Goal: Obtain resource: Obtain resource

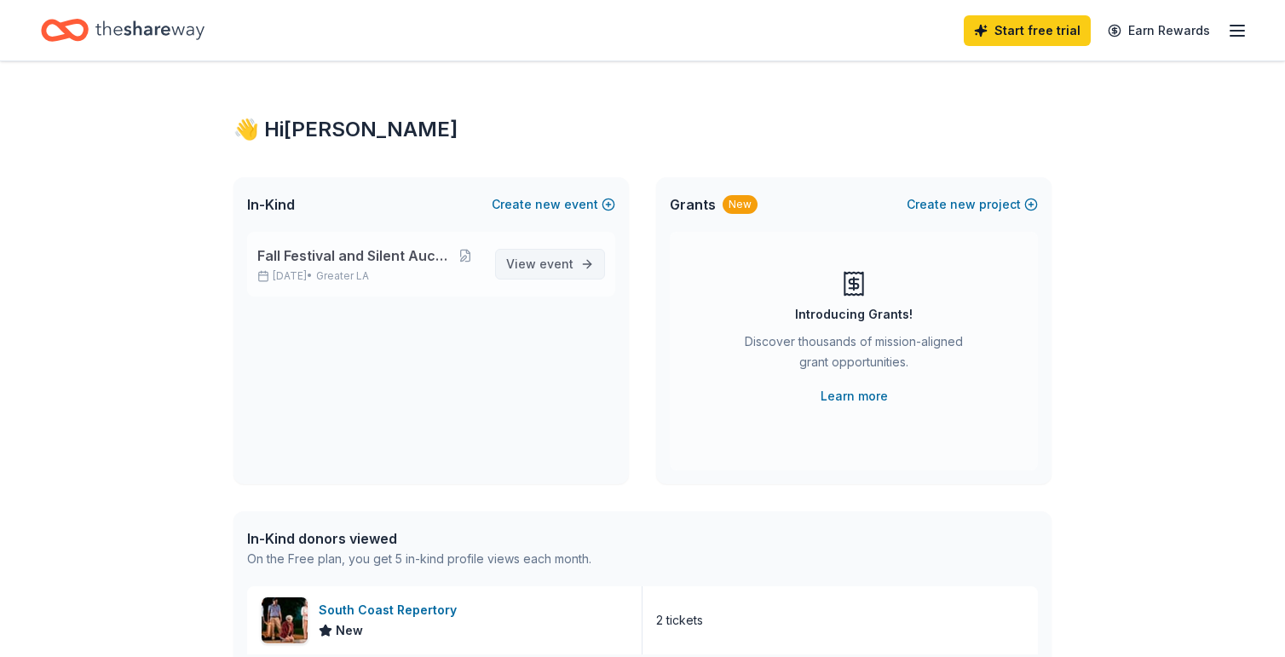
click at [560, 254] on span "View event" at bounding box center [539, 264] width 67 height 20
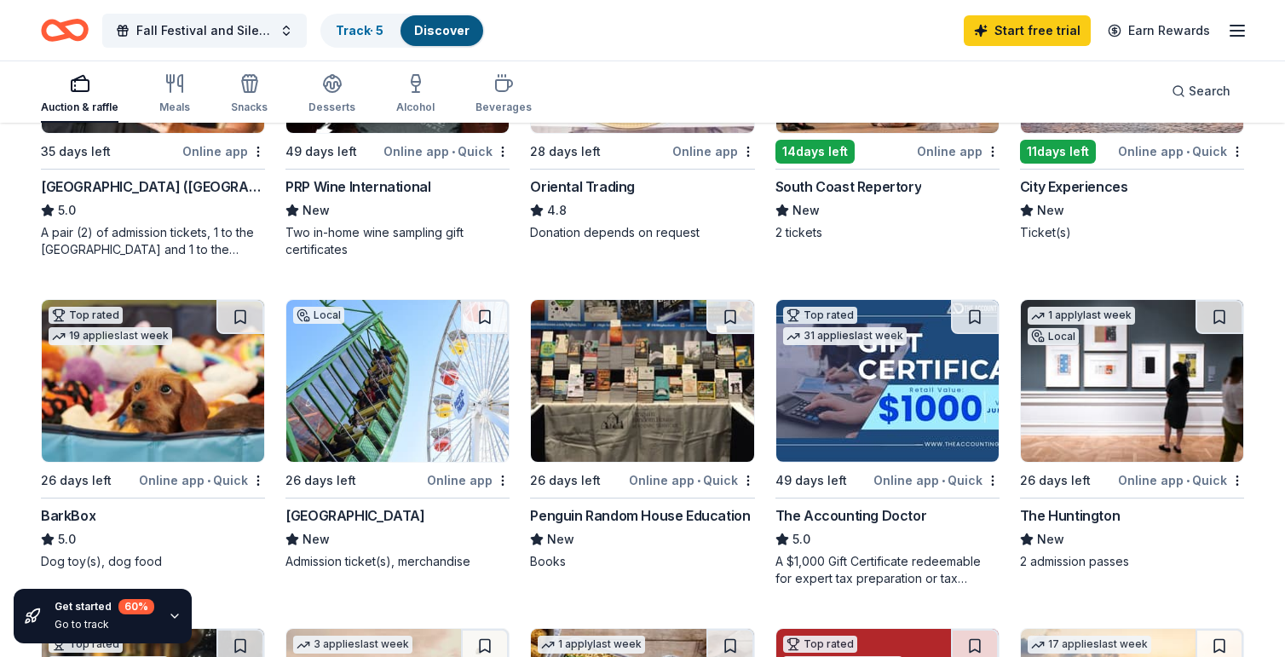
scroll to position [349, 0]
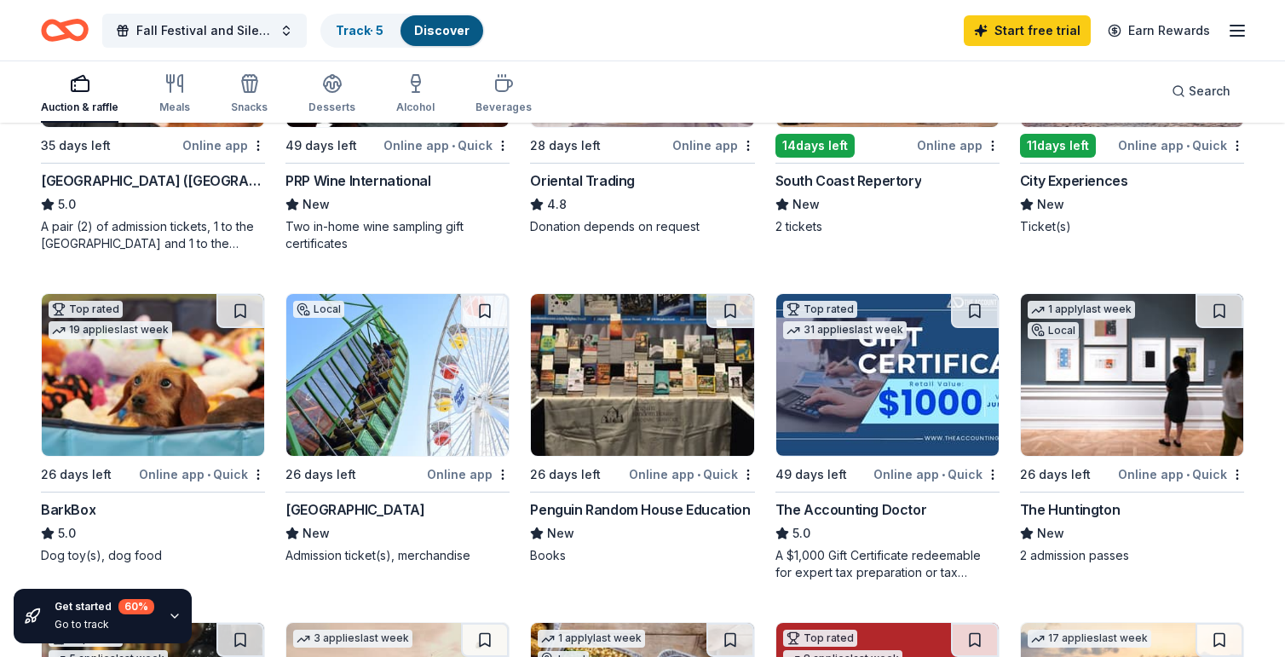
click at [1061, 511] on div "The Huntington" at bounding box center [1070, 509] width 100 height 20
click at [73, 505] on div "BarkBox" at bounding box center [68, 509] width 55 height 20
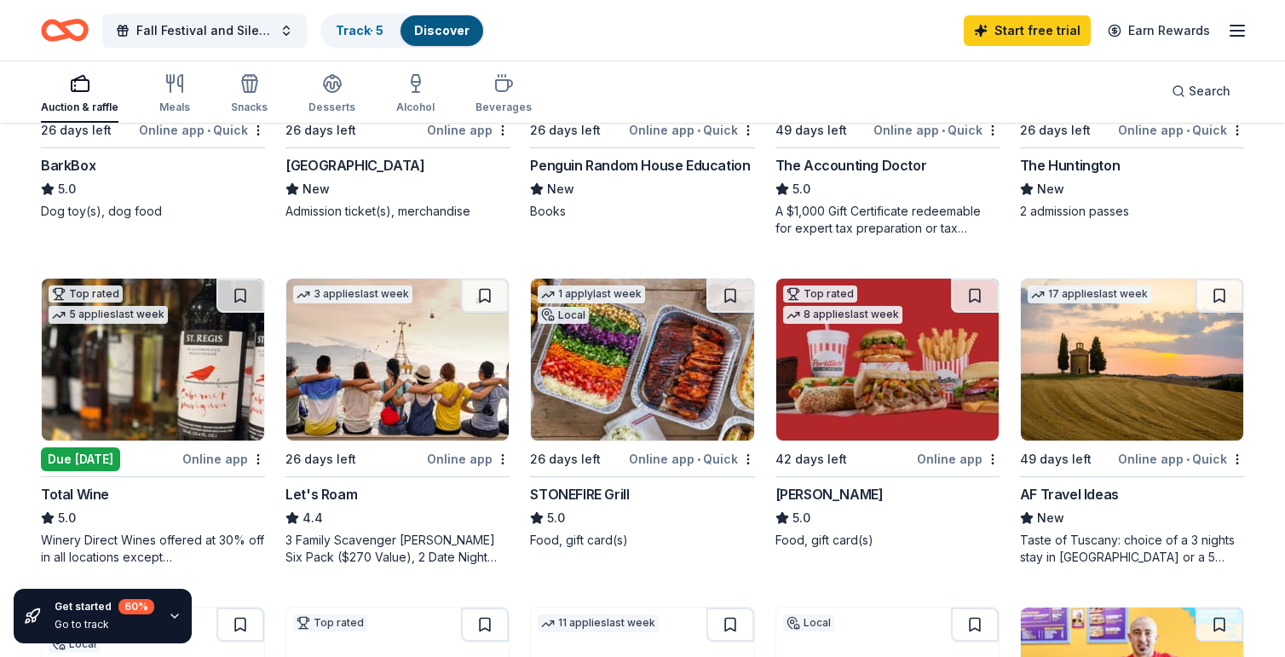
scroll to position [696, 0]
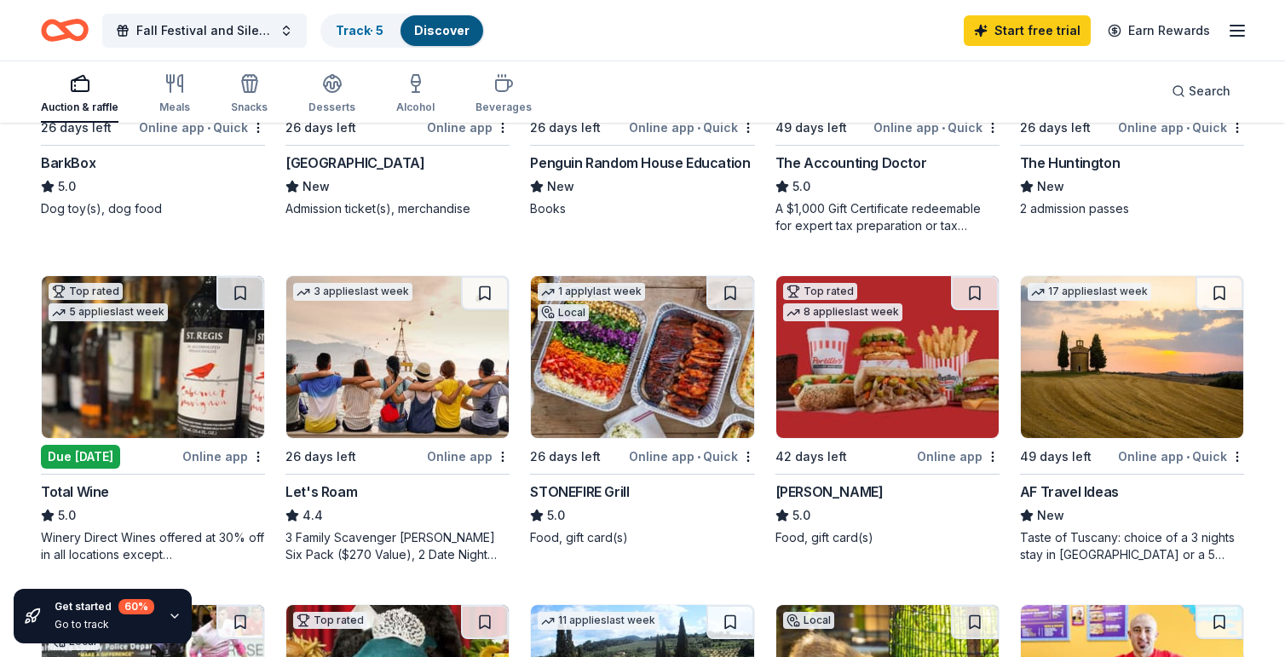
click at [601, 492] on div "STONEFIRE Grill" at bounding box center [579, 491] width 99 height 20
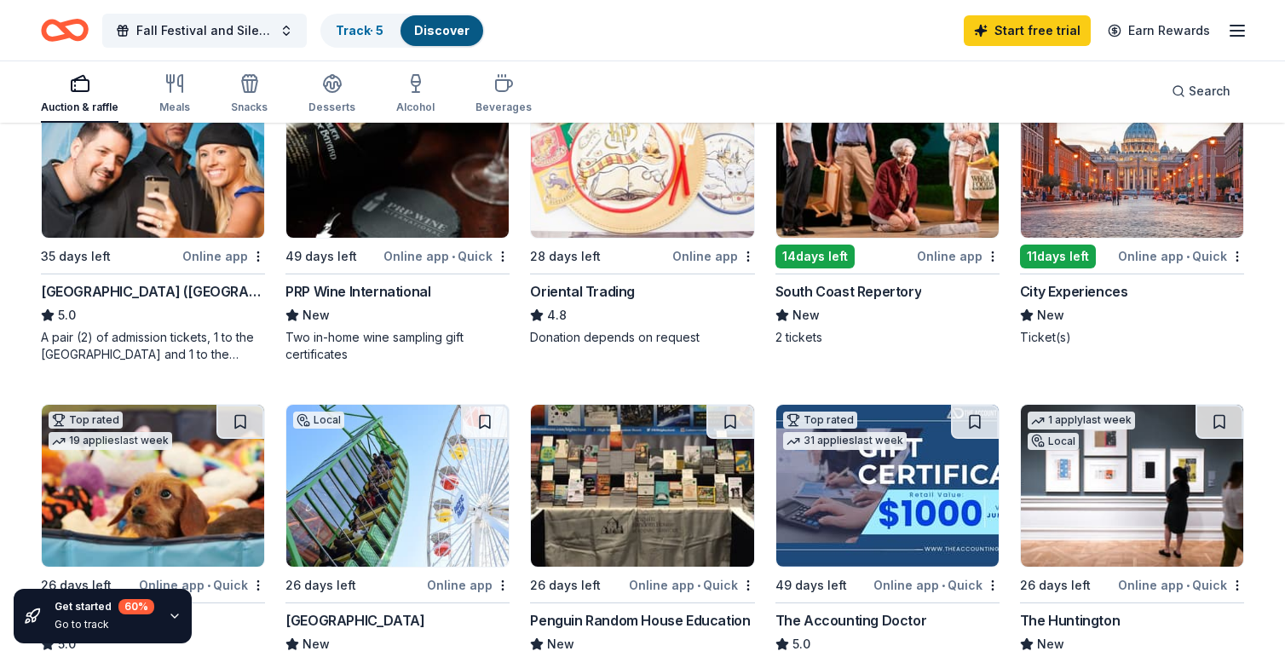
scroll to position [231, 0]
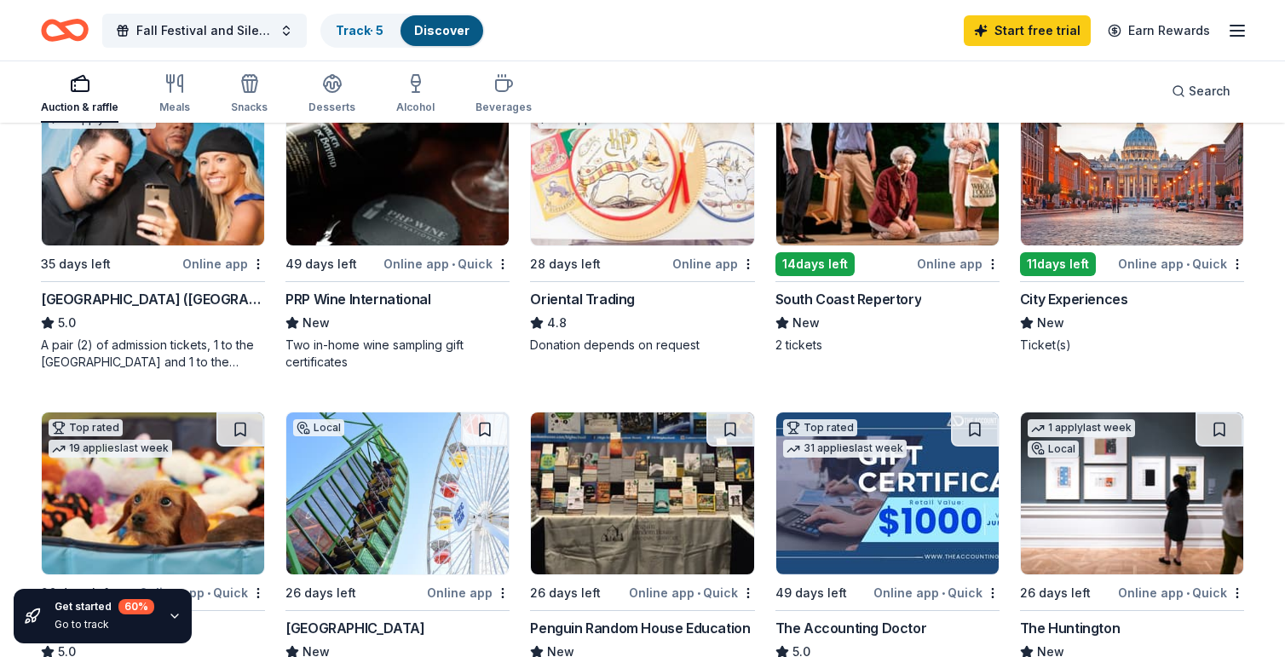
click at [1063, 298] on div "City Experiences" at bounding box center [1074, 299] width 108 height 20
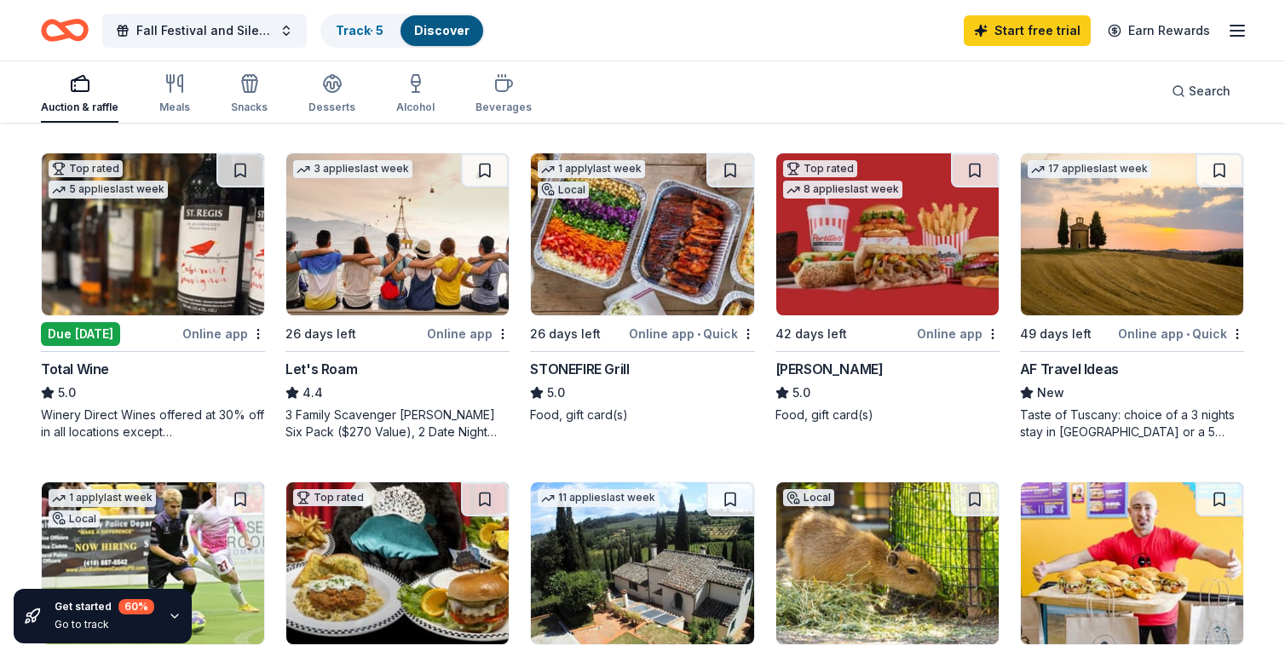
scroll to position [816, 0]
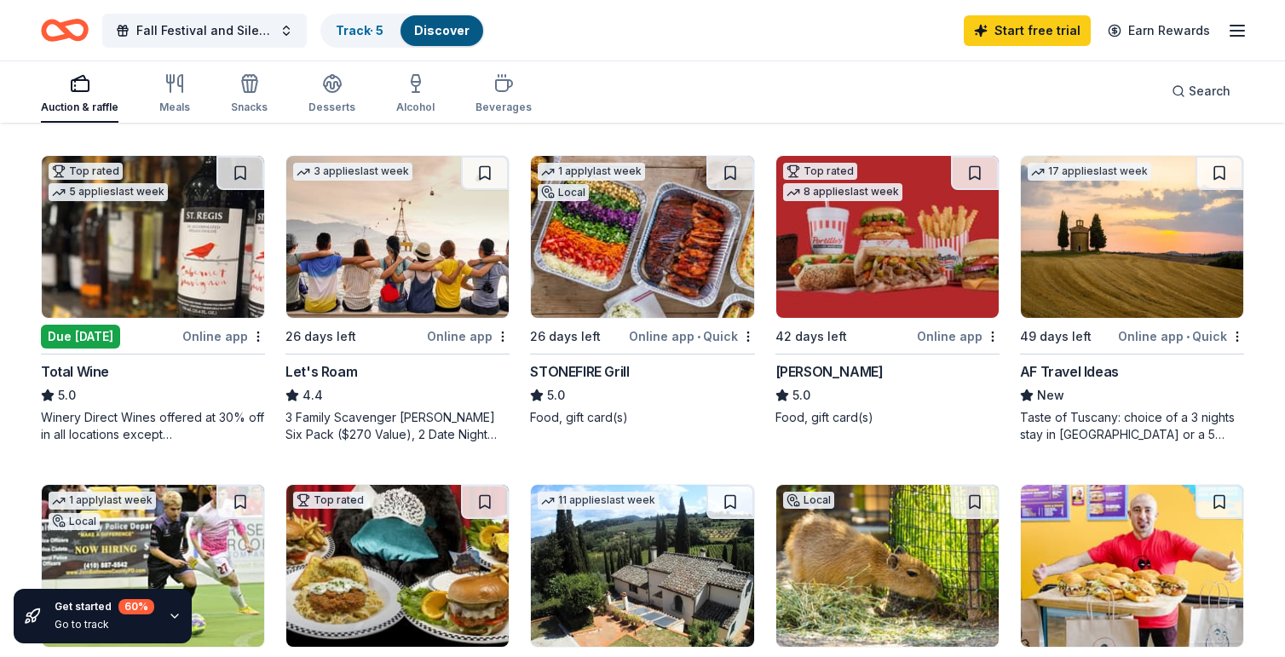
click at [800, 369] on div "Portillo's" at bounding box center [829, 371] width 108 height 20
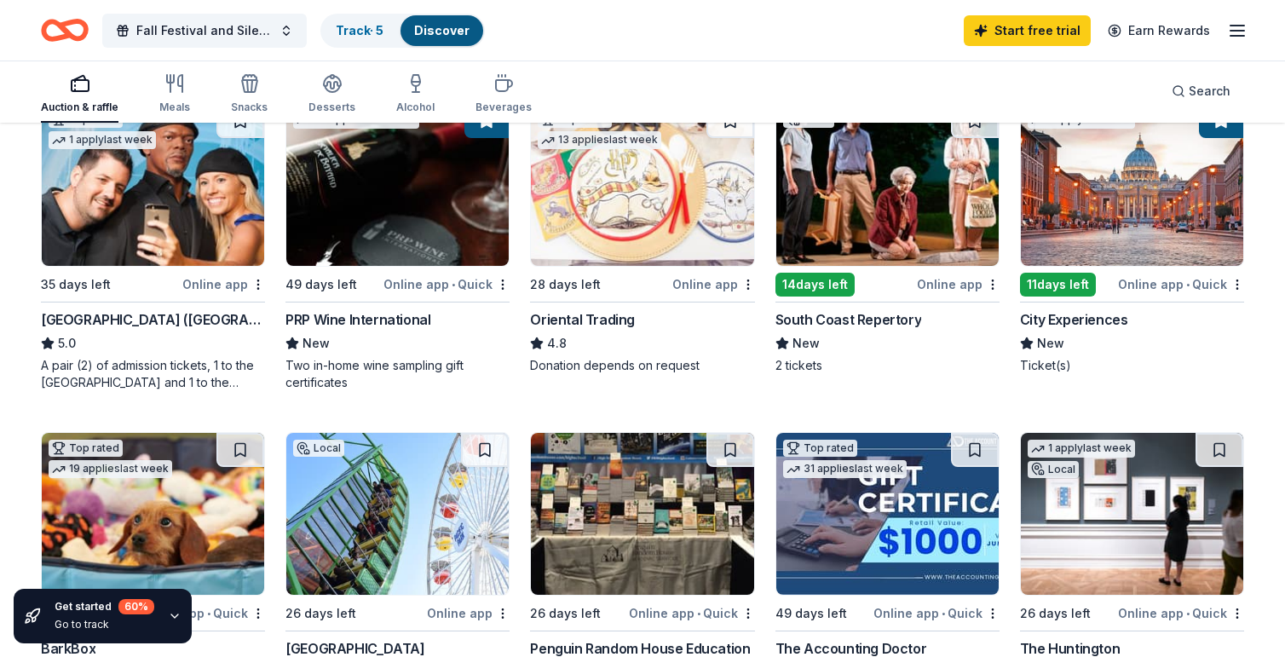
scroll to position [0, 0]
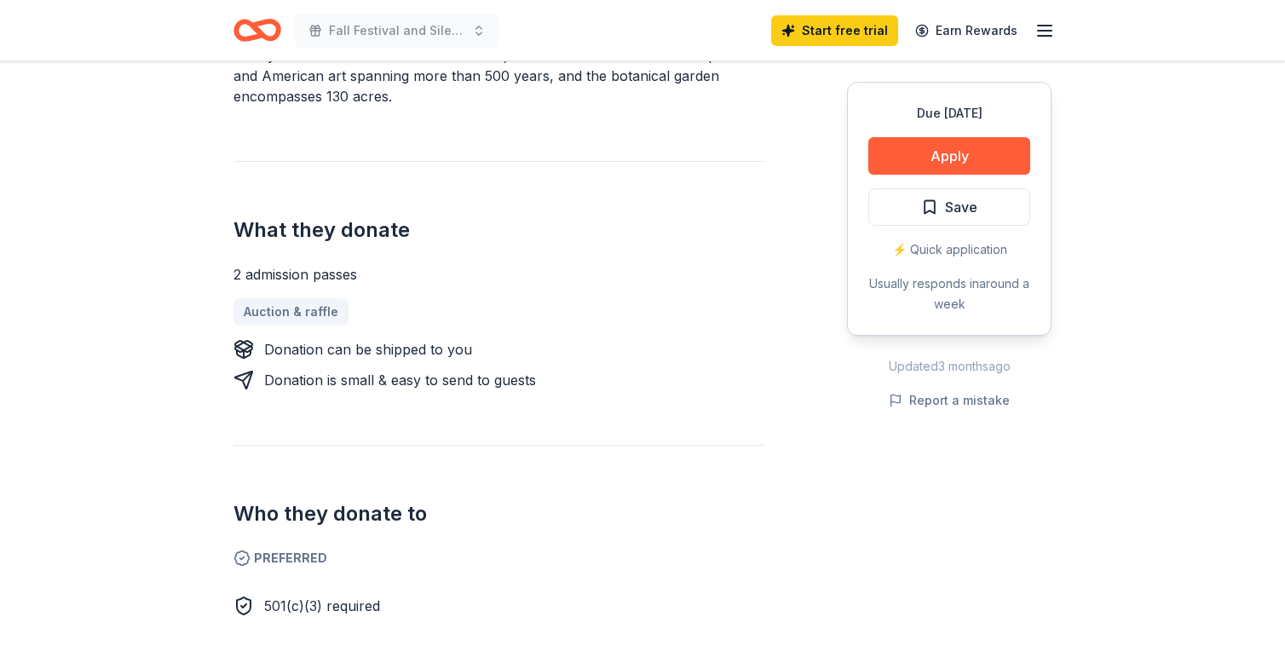
scroll to position [622, 0]
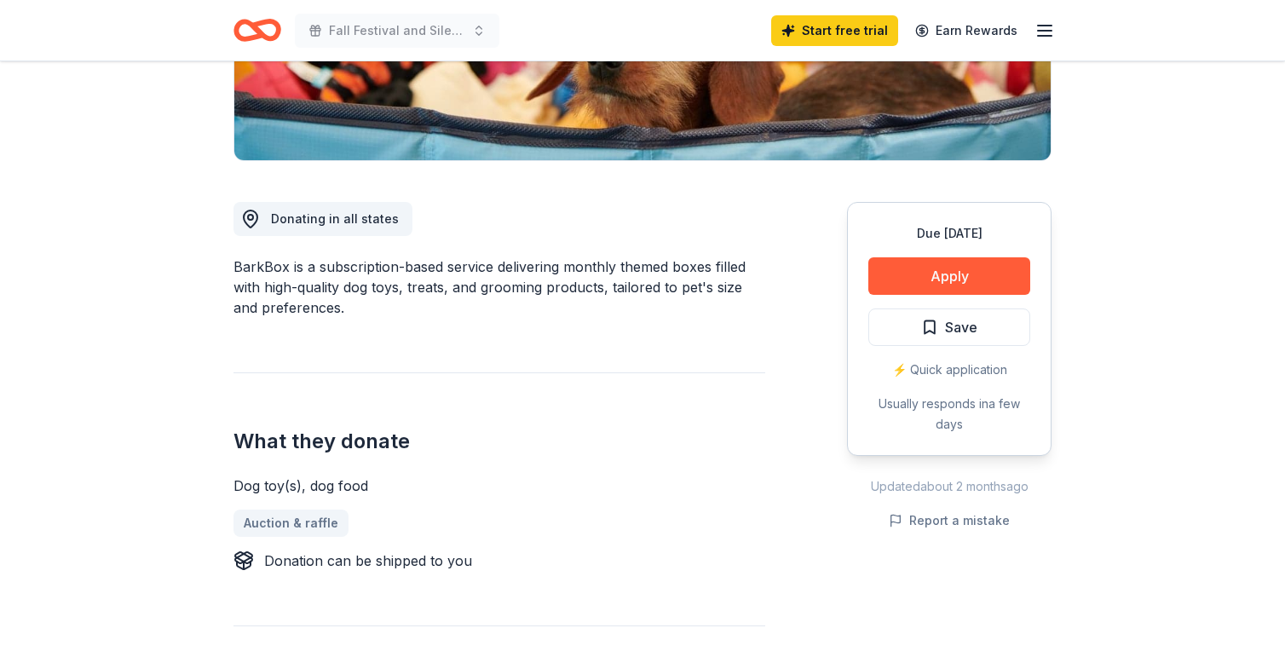
scroll to position [359, 0]
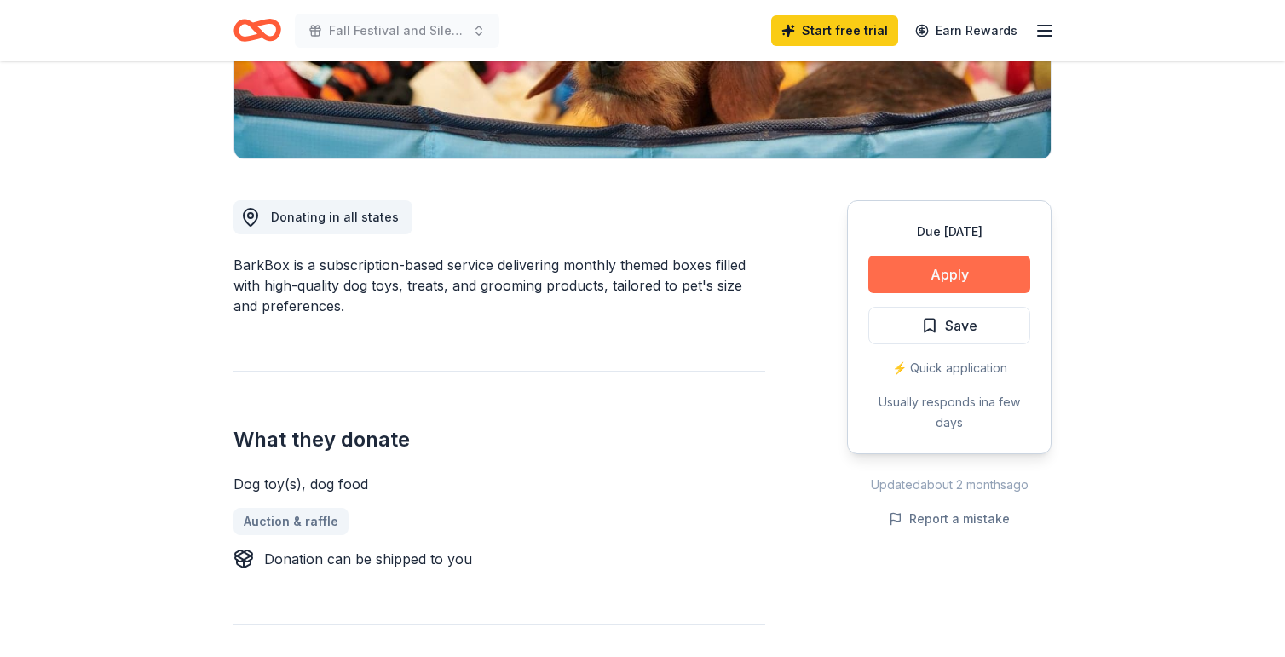
click at [945, 275] on button "Apply" at bounding box center [949, 274] width 162 height 37
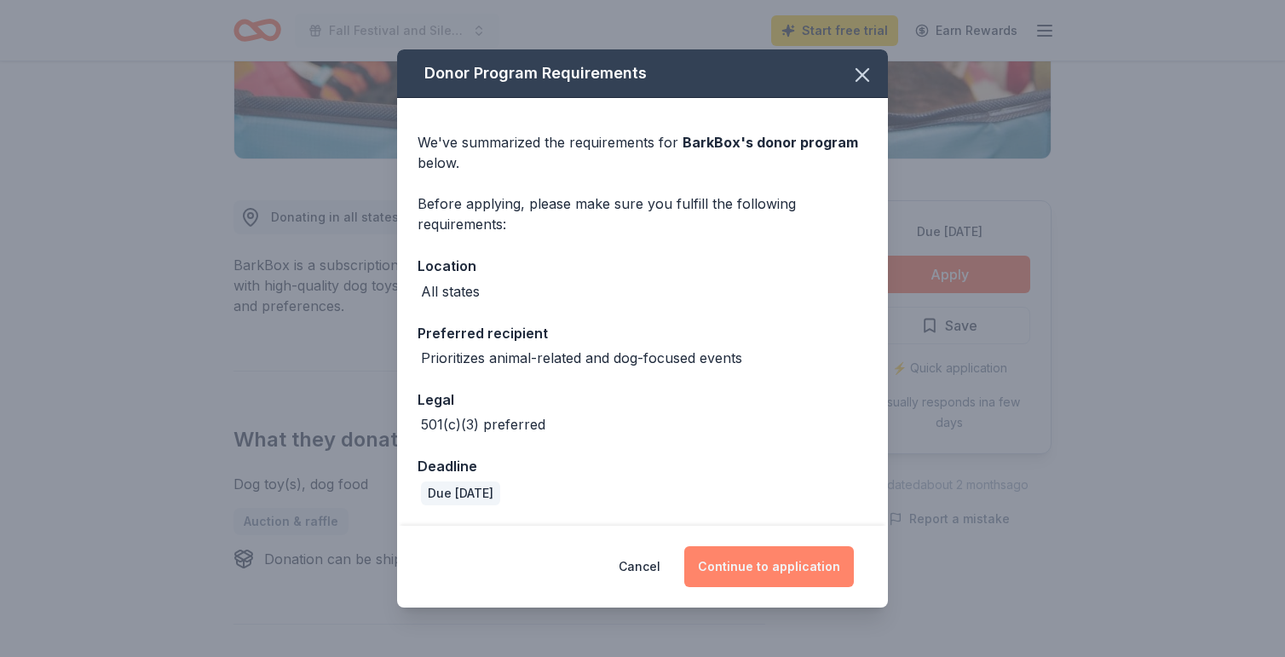
click at [756, 565] on button "Continue to application" at bounding box center [769, 566] width 170 height 41
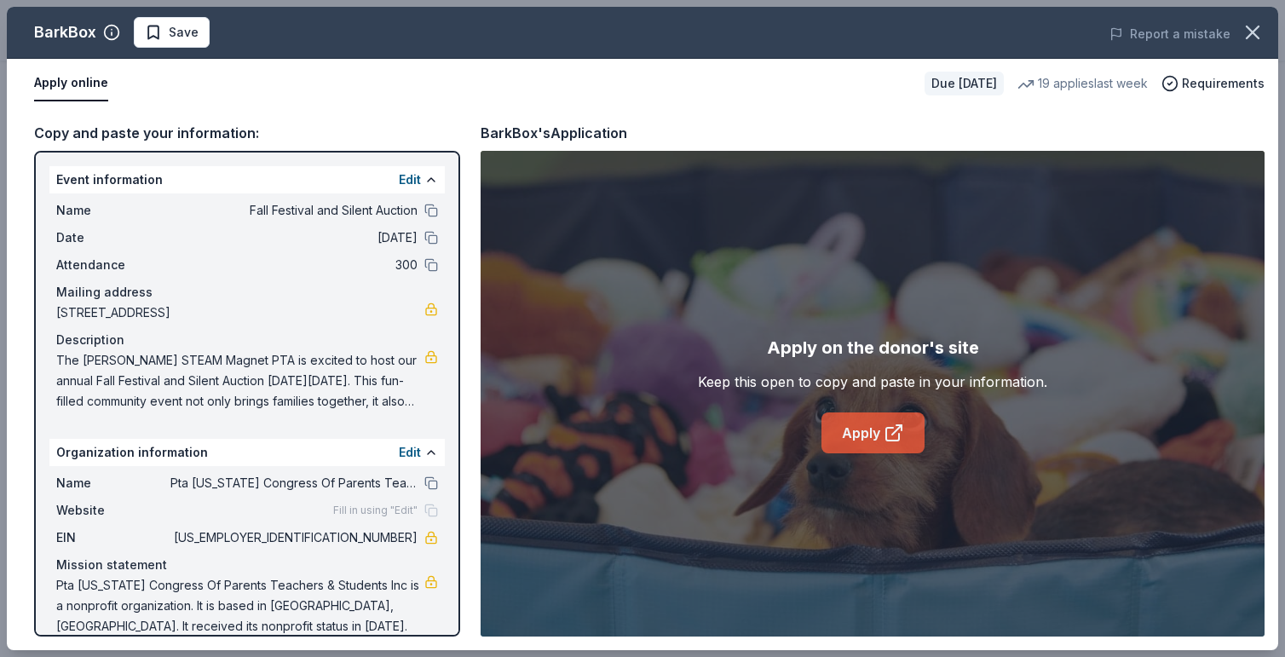
click at [852, 431] on link "Apply" at bounding box center [872, 432] width 103 height 41
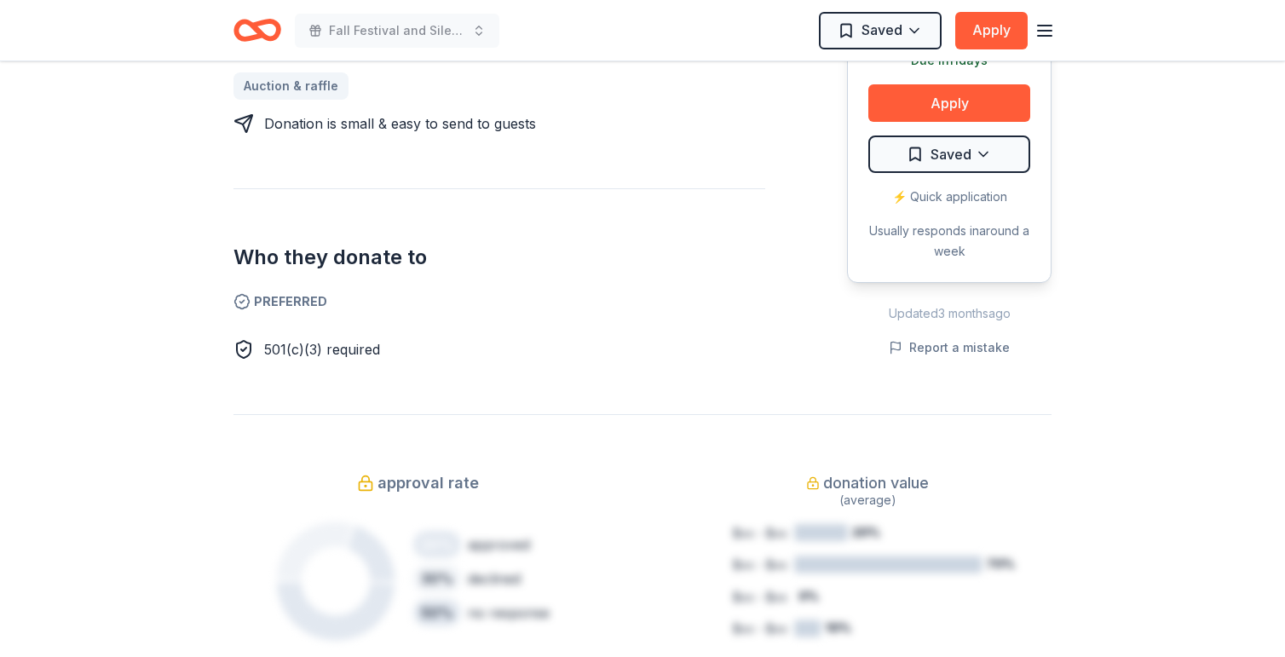
scroll to position [723, 0]
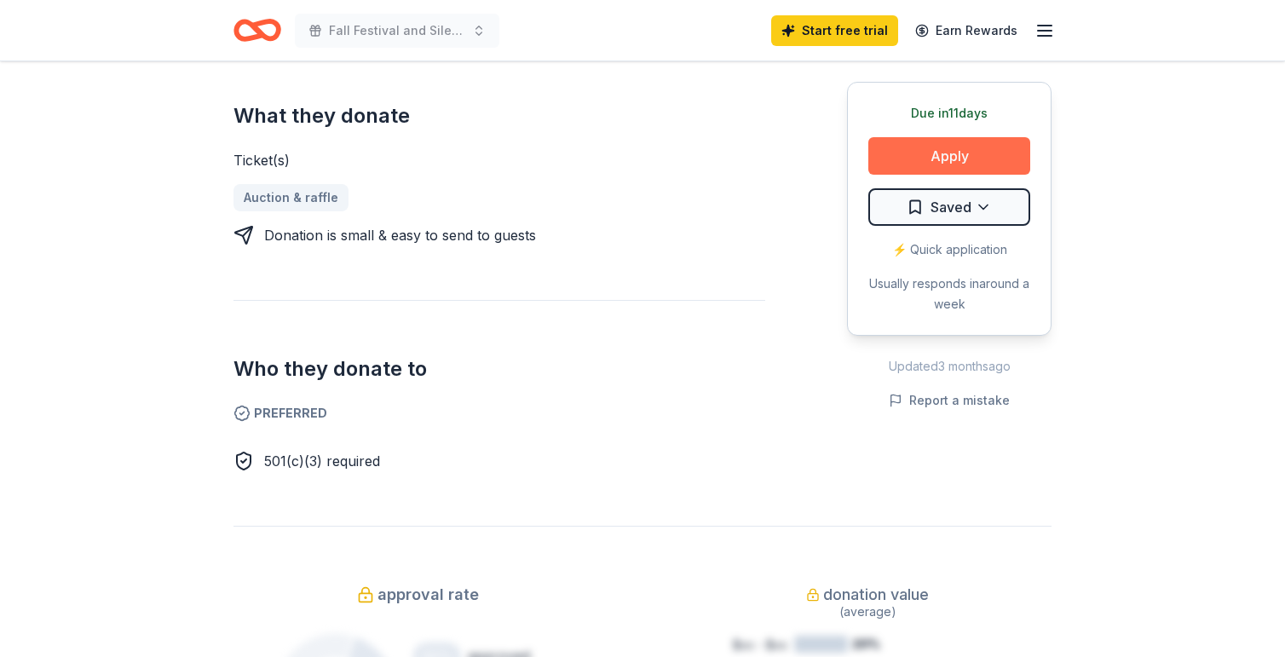
click at [968, 152] on button "Apply" at bounding box center [949, 155] width 162 height 37
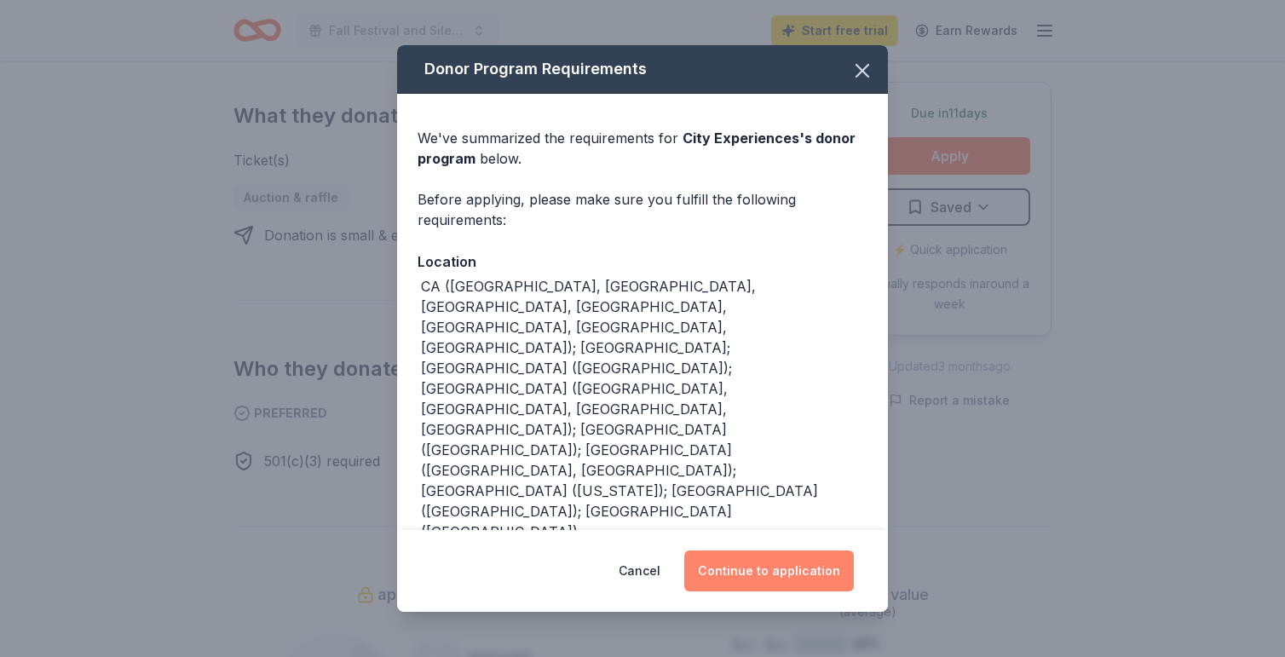
click at [755, 566] on button "Continue to application" at bounding box center [769, 570] width 170 height 41
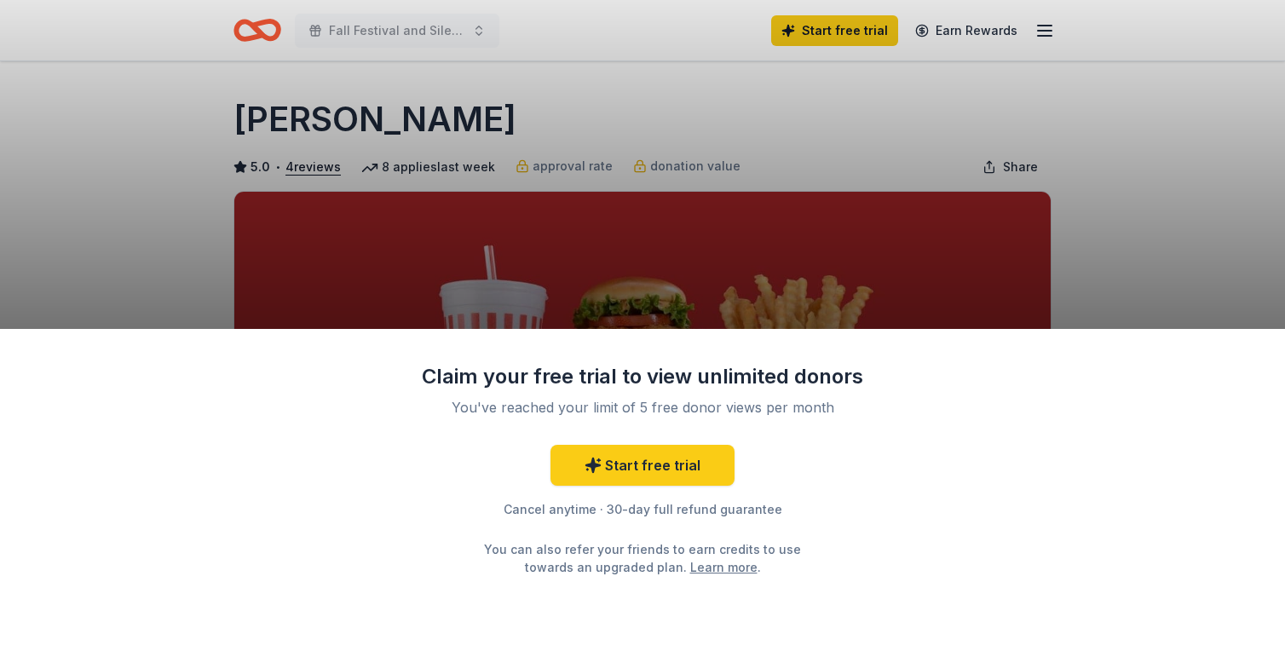
click at [607, 386] on div "Claim your free trial to view unlimited donors" at bounding box center [642, 376] width 443 height 27
